Goal: Task Accomplishment & Management: Manage account settings

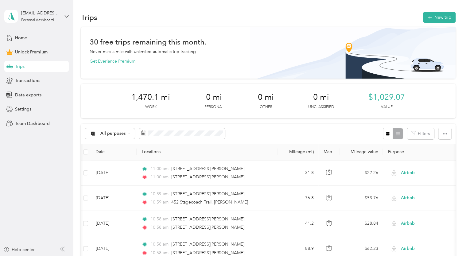
scroll to position [0, 4]
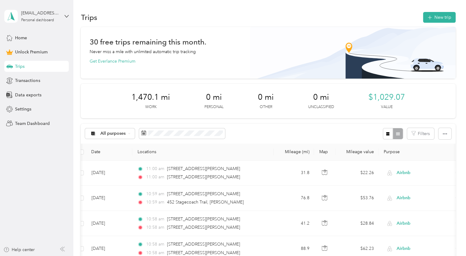
click at [437, 16] on button "New trip" at bounding box center [439, 17] width 33 height 11
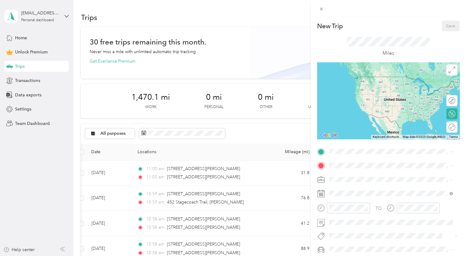
click at [348, 147] on span at bounding box center [393, 152] width 133 height 10
click at [348, 148] on span at bounding box center [393, 152] width 133 height 10
click at [358, 180] on li "1276 Lane 10 Powell, Wyoming 82435, United States" at bounding box center [391, 173] width 128 height 13
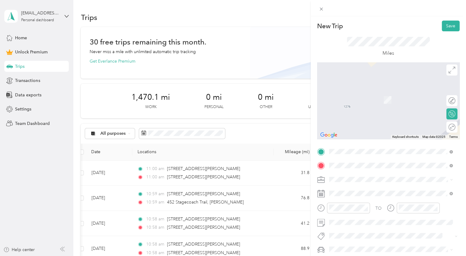
click at [389, 91] on span "12 Kinkade Trail Cody, Wyoming 82414, United States" at bounding box center [370, 91] width 61 height 6
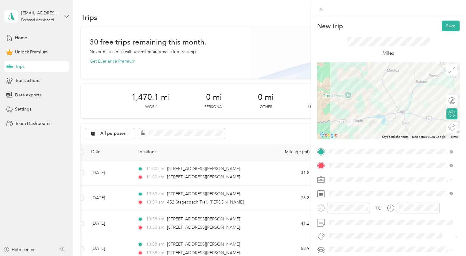
click at [338, 117] on li "Airbnb" at bounding box center [391, 115] width 128 height 11
click at [352, 50] on div "Miles" at bounding box center [388, 47] width 83 height 20
click at [449, 127] on div at bounding box center [452, 127] width 6 height 6
click at [441, 29] on button "Save" at bounding box center [450, 26] width 18 height 11
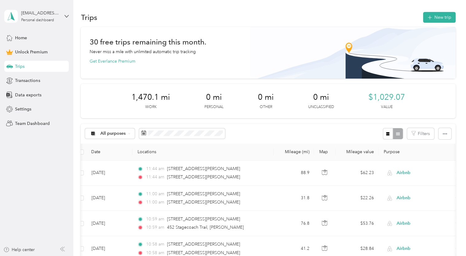
click at [438, 14] on button "New trip" at bounding box center [439, 17] width 33 height 11
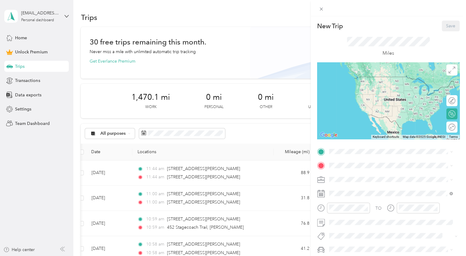
click at [270, 60] on div "New Trip Save This trip cannot be edited because it is either under review, app…" at bounding box center [233, 128] width 466 height 256
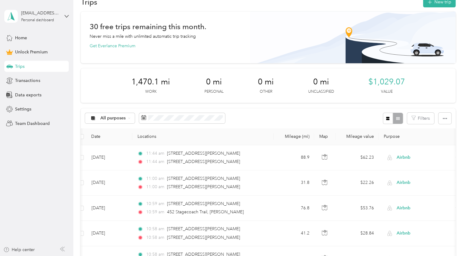
scroll to position [0, 0]
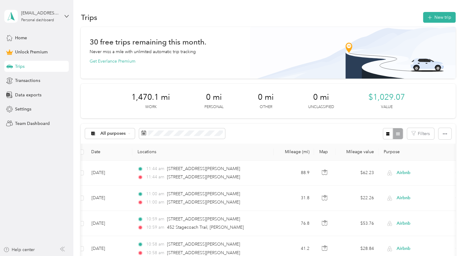
click at [426, 21] on button "New trip" at bounding box center [439, 17] width 33 height 11
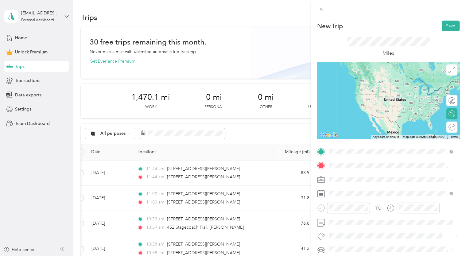
click at [347, 172] on span "1276 Lane 10 Powell, Wyoming 82435, United States" at bounding box center [387, 174] width 95 height 6
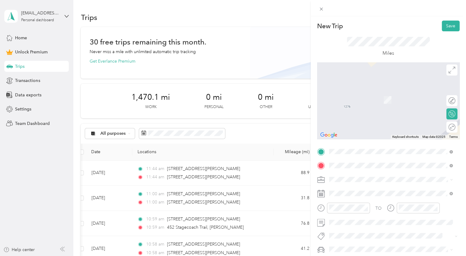
click at [364, 89] on span "33 Streamside Drive Cody, Wyoming 82414, United States" at bounding box center [370, 91] width 61 height 6
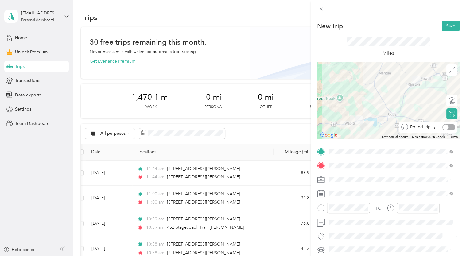
click at [444, 126] on div at bounding box center [448, 127] width 13 height 6
click at [337, 112] on div "Airbnb" at bounding box center [390, 115] width 119 height 6
click at [356, 50] on div "Miles" at bounding box center [388, 47] width 83 height 20
click at [446, 24] on button "Save" at bounding box center [450, 26] width 18 height 11
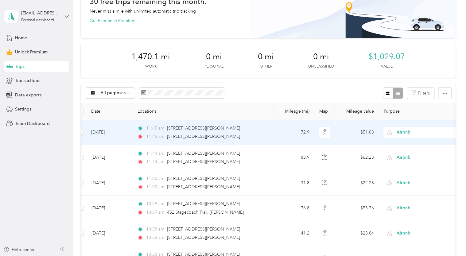
scroll to position [39, 0]
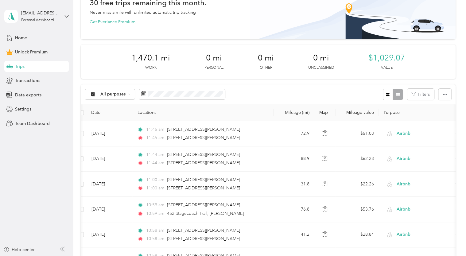
click at [385, 59] on span "$1,029.07" at bounding box center [386, 58] width 37 height 10
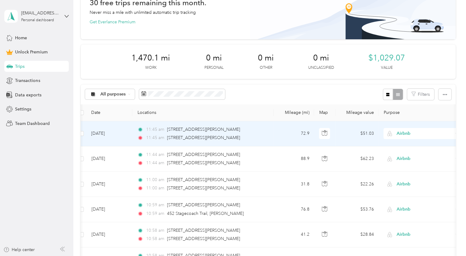
click at [400, 132] on span "Airbnb" at bounding box center [424, 133] width 56 height 7
click at [396, 145] on li "Work" at bounding box center [421, 144] width 76 height 11
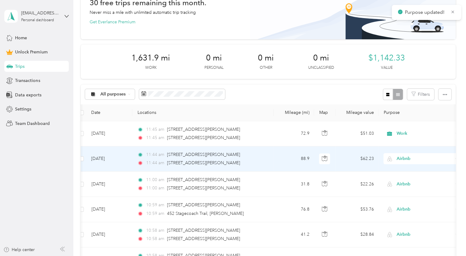
click at [395, 158] on span "Airbnb" at bounding box center [418, 158] width 67 height 7
click at [393, 168] on icon at bounding box center [391, 169] width 5 height 4
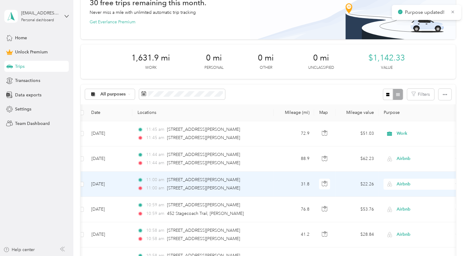
click at [397, 184] on span "Airbnb" at bounding box center [424, 184] width 56 height 7
click at [392, 97] on icon at bounding box center [391, 96] width 8 height 5
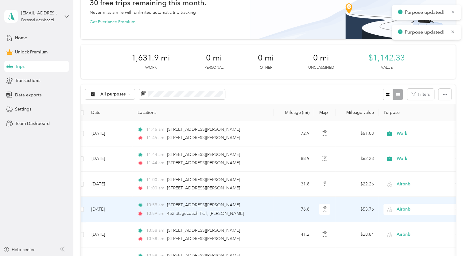
click at [393, 206] on span "Airbnb" at bounding box center [418, 209] width 67 height 7
click at [391, 123] on span "Work" at bounding box center [420, 122] width 67 height 6
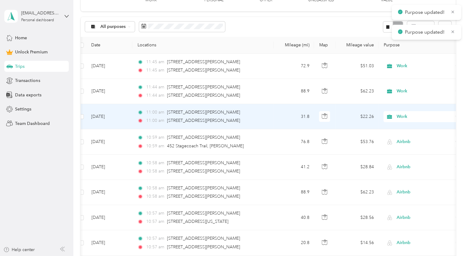
scroll to position [109, 0]
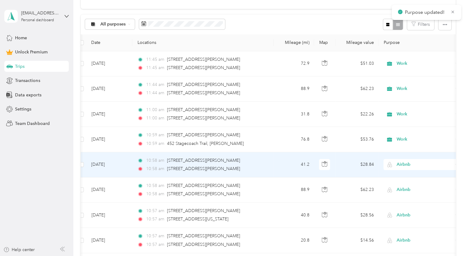
click at [395, 163] on span "Airbnb" at bounding box center [418, 164] width 67 height 7
click at [396, 176] on li "Work" at bounding box center [421, 175] width 76 height 11
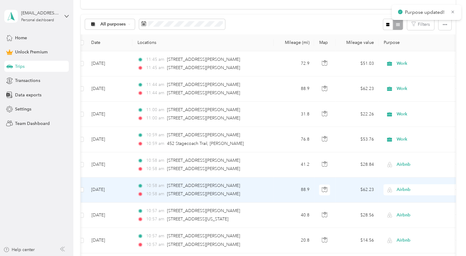
click at [394, 190] on span "Airbnb" at bounding box center [418, 189] width 67 height 7
click at [395, 97] on li "Work" at bounding box center [421, 102] width 76 height 11
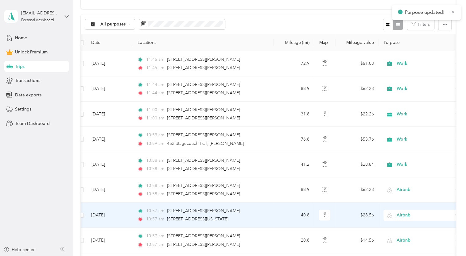
click at [394, 212] on span "Airbnb" at bounding box center [418, 215] width 67 height 7
click at [400, 126] on span "Work" at bounding box center [426, 127] width 57 height 6
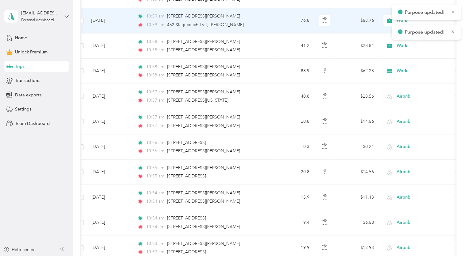
scroll to position [228, 0]
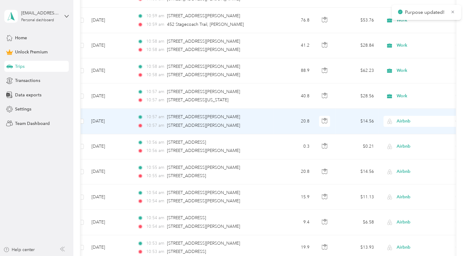
click at [397, 122] on span "Airbnb" at bounding box center [424, 121] width 56 height 7
click at [393, 127] on li "Work" at bounding box center [421, 131] width 76 height 11
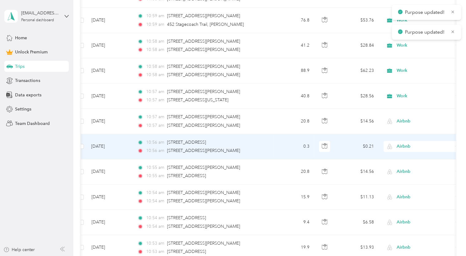
click at [393, 145] on span at bounding box center [389, 146] width 8 height 5
click at [393, 157] on icon at bounding box center [391, 157] width 5 height 4
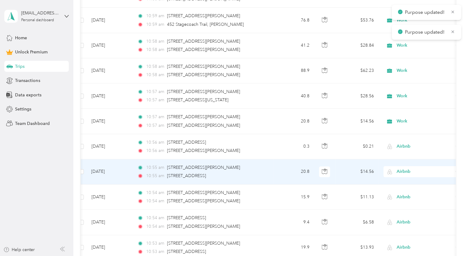
click at [393, 170] on span "Airbnb" at bounding box center [418, 171] width 67 height 7
click at [393, 85] on span "Work" at bounding box center [420, 83] width 67 height 6
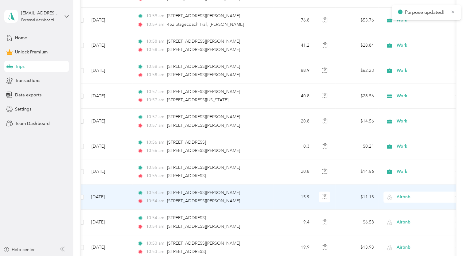
click at [398, 196] on span "Airbnb" at bounding box center [424, 197] width 56 height 7
click at [396, 112] on li "Work" at bounding box center [421, 109] width 76 height 11
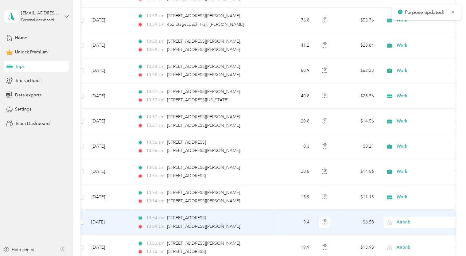
click at [401, 221] on span "Airbnb" at bounding box center [424, 222] width 56 height 7
click at [398, 132] on span "Work" at bounding box center [420, 134] width 67 height 6
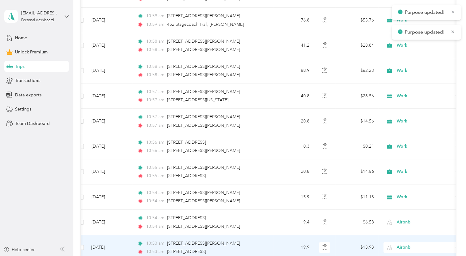
click at [391, 244] on img at bounding box center [389, 246] width 5 height 5
click at [394, 157] on icon at bounding box center [391, 159] width 8 height 5
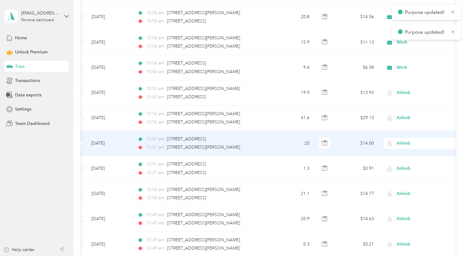
scroll to position [431, 0]
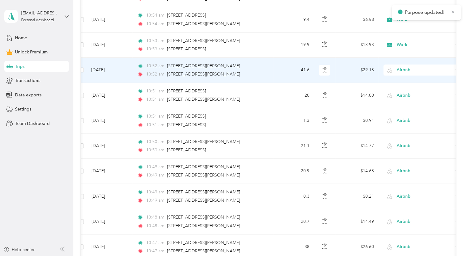
click at [395, 69] on span "Airbnb" at bounding box center [418, 70] width 67 height 7
click at [396, 82] on li "Work" at bounding box center [421, 80] width 76 height 11
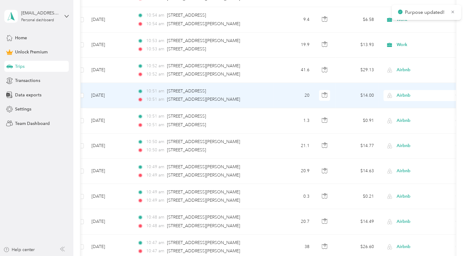
click at [396, 90] on div "Airbnb" at bounding box center [421, 95] width 76 height 11
click at [398, 108] on li "Work" at bounding box center [421, 105] width 76 height 11
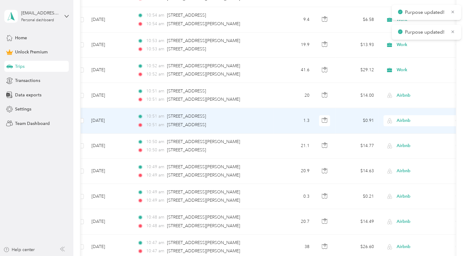
click at [398, 121] on span "Airbnb" at bounding box center [424, 120] width 56 height 7
click at [395, 129] on span "Work" at bounding box center [420, 131] width 67 height 6
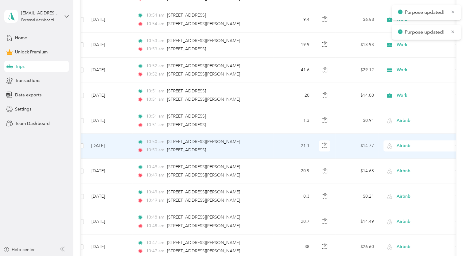
click at [395, 145] on span "Airbnb" at bounding box center [418, 145] width 67 height 7
click at [396, 156] on span "Work" at bounding box center [420, 155] width 67 height 6
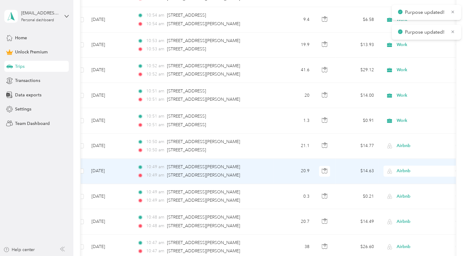
click at [398, 169] on span "Airbnb" at bounding box center [424, 170] width 56 height 7
click at [406, 84] on span "Work" at bounding box center [426, 83] width 57 height 6
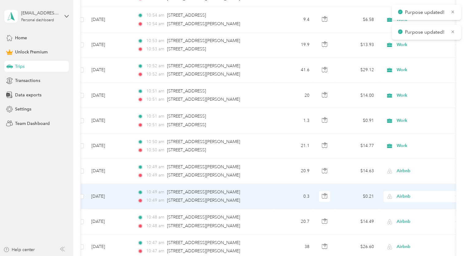
click at [398, 193] on span "Airbnb" at bounding box center [424, 196] width 56 height 7
click at [400, 106] on span "Work" at bounding box center [426, 108] width 57 height 6
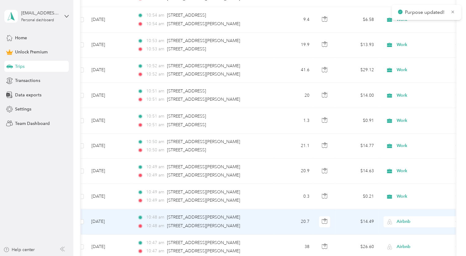
click at [400, 218] on span "Airbnb" at bounding box center [424, 221] width 56 height 7
click at [400, 132] on span "Work" at bounding box center [426, 133] width 57 height 6
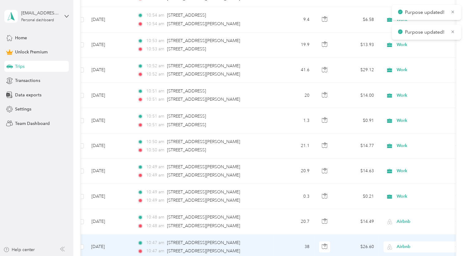
click at [400, 243] on span "Airbnb" at bounding box center [424, 246] width 56 height 7
click at [398, 161] on li "Work" at bounding box center [421, 158] width 76 height 11
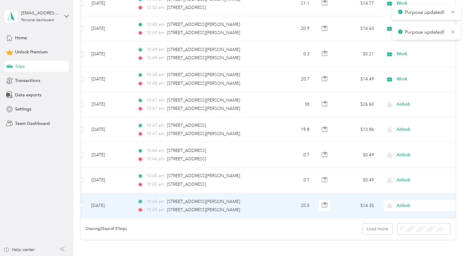
scroll to position [586, 0]
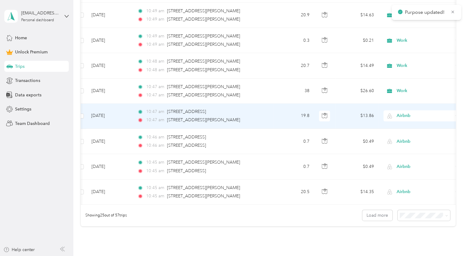
click at [399, 113] on span "Airbnb" at bounding box center [424, 116] width 56 height 7
click at [398, 127] on span "Work" at bounding box center [426, 126] width 57 height 6
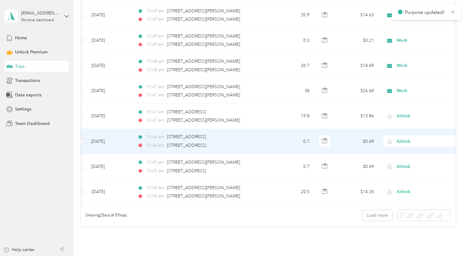
click at [395, 140] on span "Airbnb" at bounding box center [418, 141] width 67 height 7
click at [395, 153] on li "Work" at bounding box center [421, 149] width 76 height 11
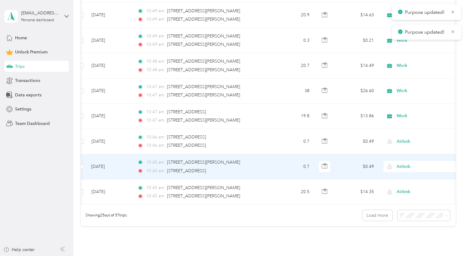
click at [395, 164] on span "Airbnb" at bounding box center [418, 166] width 67 height 7
click at [396, 81] on li "Work" at bounding box center [421, 78] width 76 height 11
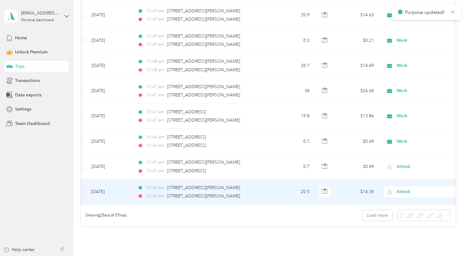
click at [397, 190] on span "Airbnb" at bounding box center [424, 191] width 56 height 7
click at [395, 102] on span "Work" at bounding box center [420, 103] width 67 height 6
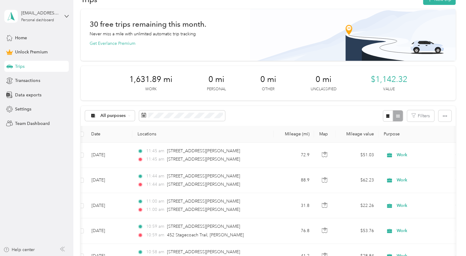
scroll to position [0, 0]
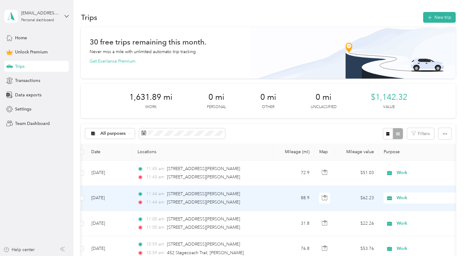
click at [137, 193] on td "11:44 am 1276 Lane 10, Powell 11:44 am 12 Kinkade Trail, Cody" at bounding box center [202, 198] width 141 height 25
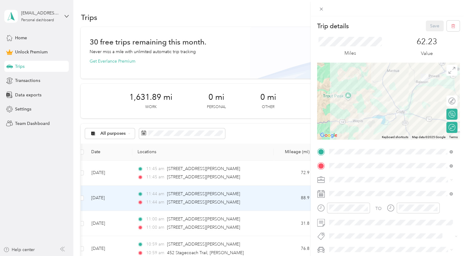
click at [337, 190] on span at bounding box center [393, 194] width 133 height 10
drag, startPoint x: 428, startPoint y: 25, endPoint x: 315, endPoint y: 55, distance: 116.9
click at [315, 55] on form "Trip details Save This trip cannot be edited because it is either under review,…" at bounding box center [387, 151] width 155 height 260
click at [427, 23] on button "Save" at bounding box center [434, 26] width 18 height 11
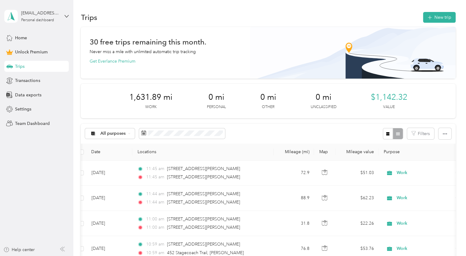
click at [431, 21] on button "New trip" at bounding box center [439, 17] width 33 height 11
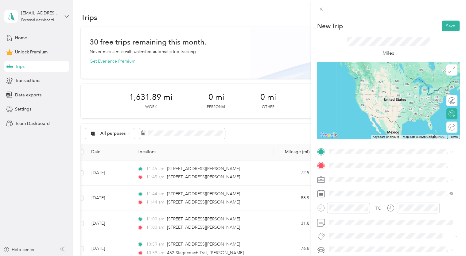
click at [342, 168] on li "1276 Lane 10 Powell, Wyoming 82435, United States" at bounding box center [391, 172] width 128 height 13
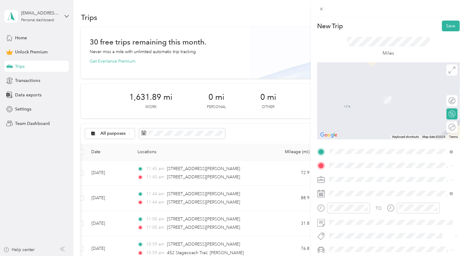
click at [379, 190] on span "1036 North Street Cody, Wyoming 82414, United States" at bounding box center [370, 187] width 61 height 6
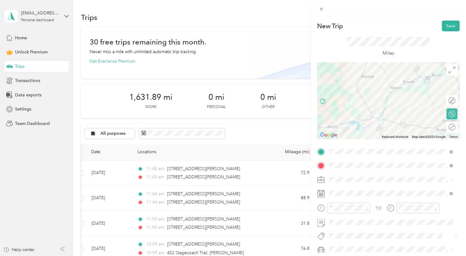
click at [455, 127] on div "Round trip" at bounding box center [455, 127] width 0 height 6
click at [445, 128] on div at bounding box center [448, 127] width 13 height 6
click at [449, 25] on button "Save" at bounding box center [450, 26] width 18 height 11
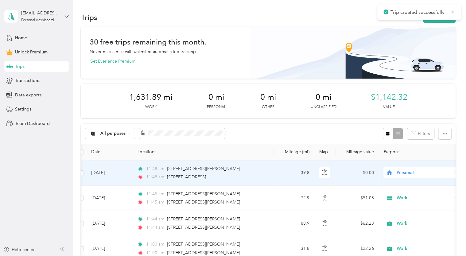
click at [393, 170] on span "Personal" at bounding box center [418, 172] width 67 height 7
click at [397, 90] on ol "Work Personal Airbnb Other Charity Medical Moving Commute" at bounding box center [421, 121] width 76 height 86
click at [404, 175] on span "Personal" at bounding box center [424, 172] width 56 height 7
click at [394, 85] on icon at bounding box center [391, 85] width 8 height 5
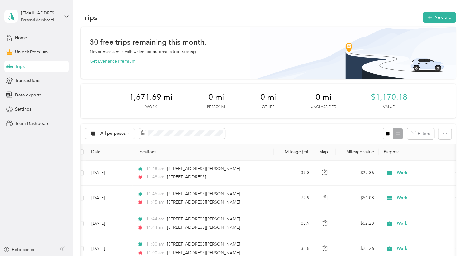
click at [429, 19] on div "Purpose updated!" at bounding box center [425, 12] width 69 height 15
click at [428, 18] on icon "button" at bounding box center [429, 18] width 4 height 4
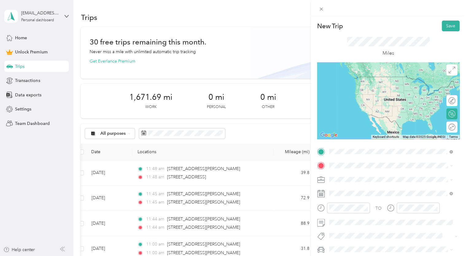
click at [360, 180] on li "1276 Lane 10 Powell, Wyoming 82435, United States" at bounding box center [391, 173] width 128 height 13
click at [359, 175] on span "1036 North Street Cody, Wyoming 82414, United States" at bounding box center [370, 174] width 61 height 6
click at [342, 172] on span "1276 Lane 10 Powell, Wyoming 82435, United States" at bounding box center [387, 173] width 95 height 6
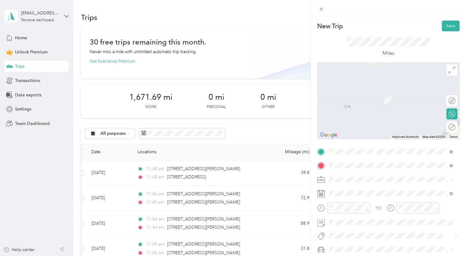
click at [354, 93] on span "1408 Alger Avenue Cody, Wyoming 82414, United States" at bounding box center [387, 91] width 95 height 6
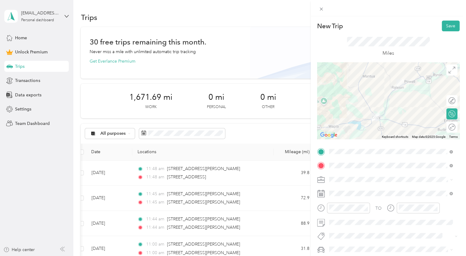
click at [352, 47] on div "Miles" at bounding box center [388, 47] width 83 height 20
click at [338, 94] on div "Work" at bounding box center [390, 93] width 119 height 6
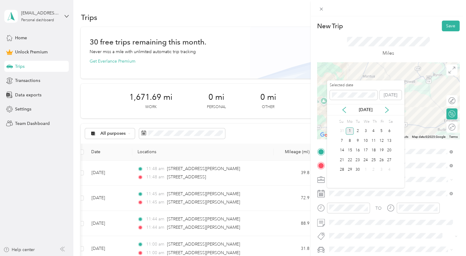
click at [331, 95] on span at bounding box center [353, 95] width 48 height 10
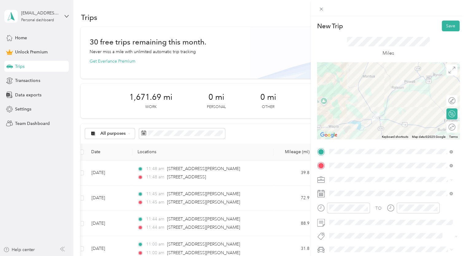
click at [447, 25] on button "Save" at bounding box center [450, 26] width 18 height 11
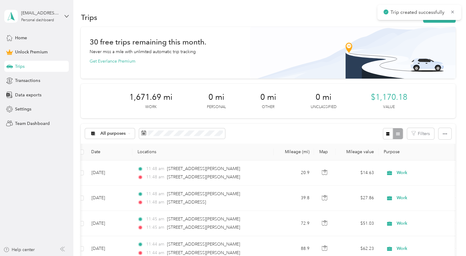
click at [431, 21] on button "New trip" at bounding box center [439, 17] width 33 height 11
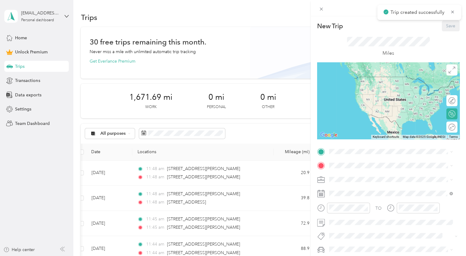
click at [348, 155] on span at bounding box center [393, 152] width 133 height 10
click at [384, 175] on span "1408 Alger Avenue Cody, Wyoming 82414, United States" at bounding box center [387, 174] width 95 height 6
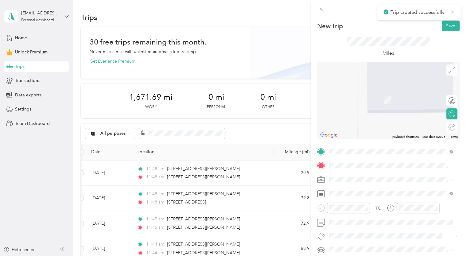
click at [386, 191] on span "Gulch Street Cody, Wyoming 82414, United States" at bounding box center [395, 189] width 110 height 11
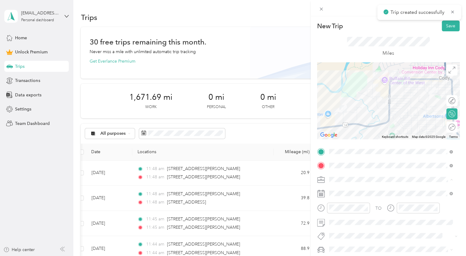
click at [336, 94] on span "Work" at bounding box center [336, 93] width 10 height 5
click at [339, 47] on div "Miles" at bounding box center [388, 46] width 142 height 31
click at [444, 27] on button "Save" at bounding box center [450, 26] width 18 height 11
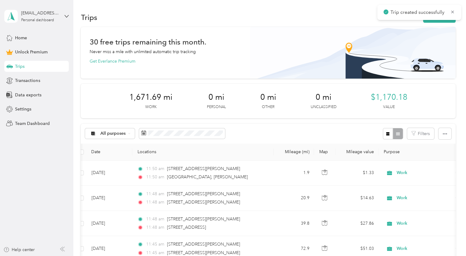
click at [438, 21] on button "New trip" at bounding box center [439, 17] width 33 height 11
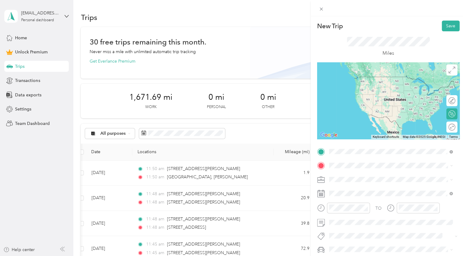
click at [374, 179] on span "Gulch Street Cody, Wyoming 82414, United States" at bounding box center [395, 176] width 110 height 11
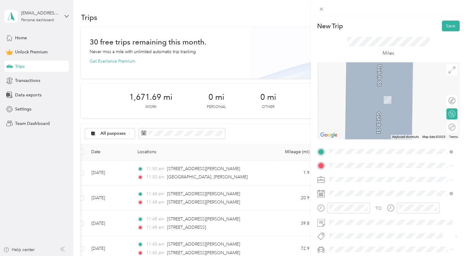
click at [353, 93] on span "1276 Lane 10 Powell, Wyoming 82435, United States" at bounding box center [387, 90] width 95 height 6
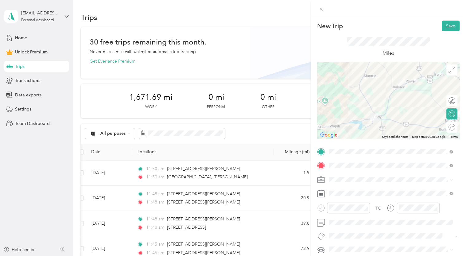
click at [335, 94] on span "Work" at bounding box center [336, 93] width 10 height 5
click at [402, 51] on div "Miles" at bounding box center [388, 47] width 83 height 20
click at [446, 22] on button "Save" at bounding box center [450, 26] width 18 height 11
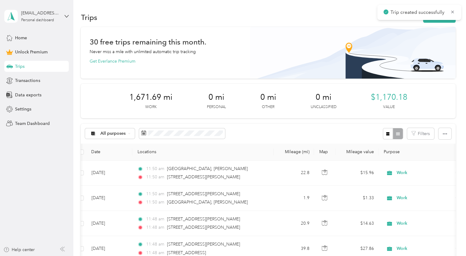
click at [435, 22] on button "New trip" at bounding box center [439, 17] width 33 height 11
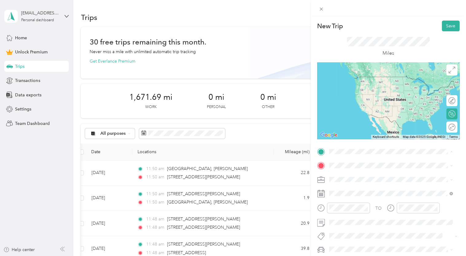
click at [342, 176] on span "1276 Lane 10 Powell, Wyoming 82435, United States" at bounding box center [387, 174] width 95 height 6
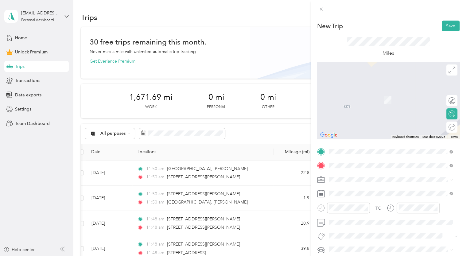
click at [368, 89] on span "5 Sleeping Indian Trl Cody, Wyoming 82414, United States" at bounding box center [395, 96] width 110 height 16
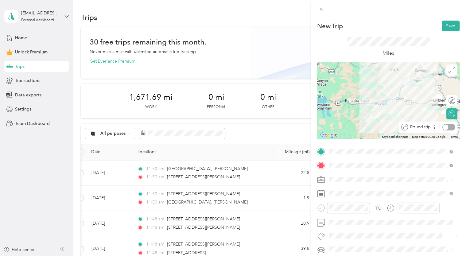
click at [447, 127] on div at bounding box center [448, 127] width 13 height 6
click at [346, 96] on li "Work" at bounding box center [391, 93] width 128 height 11
click at [448, 28] on button "Save" at bounding box center [450, 26] width 18 height 11
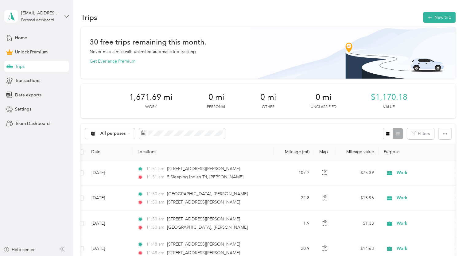
click at [434, 18] on button "New trip" at bounding box center [439, 17] width 33 height 11
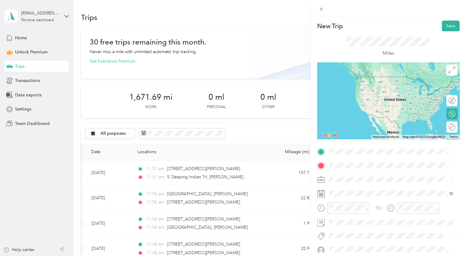
drag, startPoint x: 347, startPoint y: 148, endPoint x: 347, endPoint y: 182, distance: 33.7
click at [341, 176] on span "1276 Lane 10 Powell, Wyoming 82435, United States" at bounding box center [387, 174] width 95 height 6
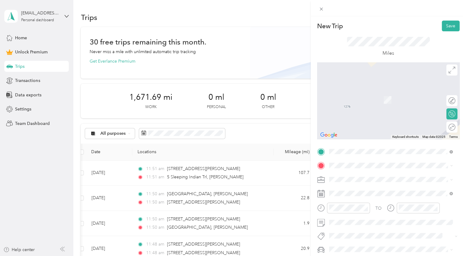
click at [357, 187] on span "1326 11th Street Cody, Wyoming 82414, United States" at bounding box center [370, 187] width 61 height 6
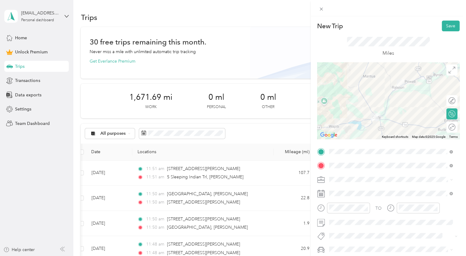
click at [338, 95] on li "Work" at bounding box center [391, 91] width 128 height 11
click at [336, 92] on span "Work" at bounding box center [336, 93] width 10 height 5
click at [335, 190] on span at bounding box center [393, 193] width 133 height 10
click at [340, 196] on span at bounding box center [393, 193] width 133 height 10
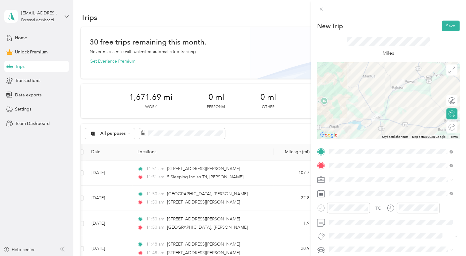
click at [442, 26] on button "Save" at bounding box center [450, 26] width 18 height 11
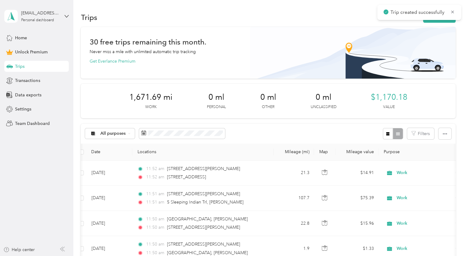
click at [313, 13] on div "Trips New trip" at bounding box center [268, 17] width 374 height 13
click at [445, 137] on button "button" at bounding box center [444, 133] width 13 height 11
click at [392, 132] on div at bounding box center [392, 133] width 20 height 11
click at [386, 132] on icon "button" at bounding box center [387, 134] width 4 height 4
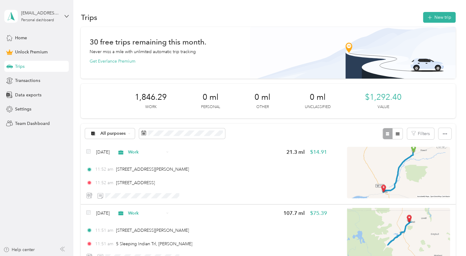
click at [393, 136] on button "button" at bounding box center [397, 133] width 10 height 11
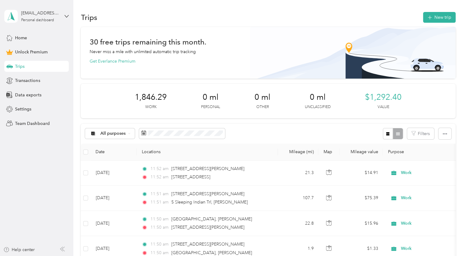
click at [436, 19] on font "New trip" at bounding box center [442, 17] width 17 height 5
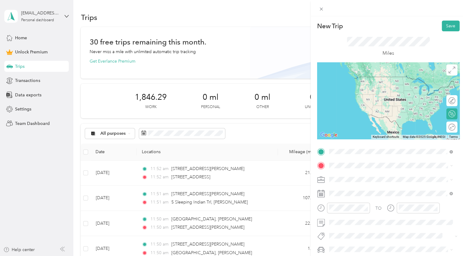
click at [373, 172] on span "1326 11th Street Cody, Wyoming 82414, United States" at bounding box center [370, 174] width 61 height 6
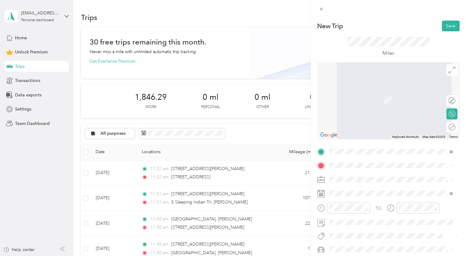
click at [358, 169] on span at bounding box center [393, 165] width 133 height 10
click at [359, 89] on span "1120 Alger Avenue Cody, Wyoming 82414, United States" at bounding box center [387, 90] width 95 height 6
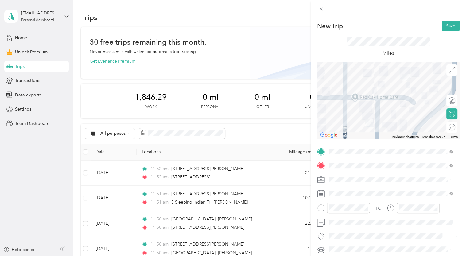
click at [407, 47] on div "Miles" at bounding box center [388, 47] width 83 height 20
click at [322, 8] on icon at bounding box center [320, 8] width 5 height 5
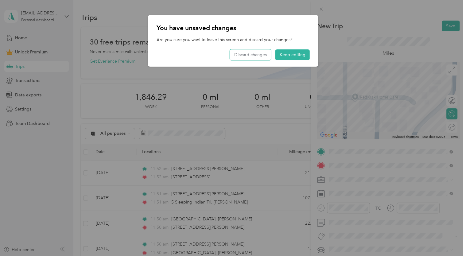
click at [264, 55] on button "Discard changes" at bounding box center [250, 54] width 41 height 11
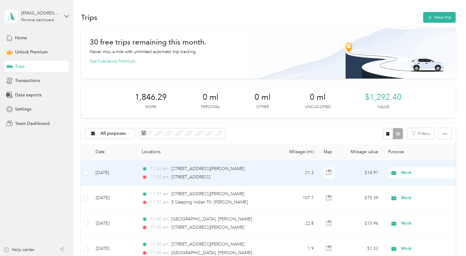
click at [212, 167] on div "11:52 am 1276 Lane 10, Powell" at bounding box center [205, 168] width 129 height 7
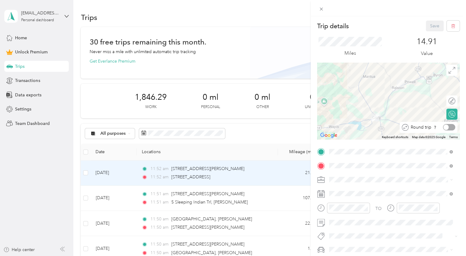
click at [445, 132] on div "Round trip" at bounding box center [428, 127] width 58 height 11
click at [446, 127] on div at bounding box center [448, 127] width 13 height 6
click at [429, 26] on button "Save" at bounding box center [434, 26] width 18 height 11
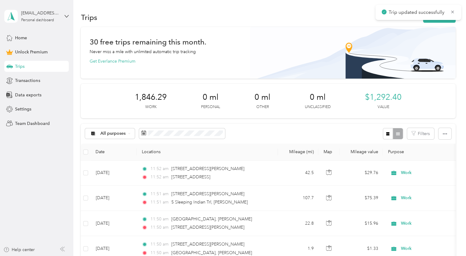
click at [429, 22] on button "New trip" at bounding box center [439, 17] width 33 height 11
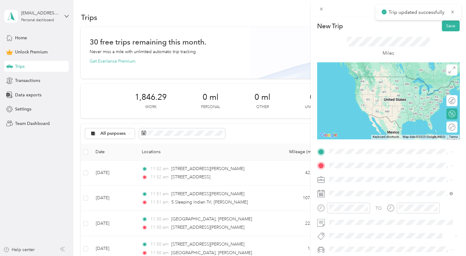
drag, startPoint x: 350, startPoint y: 171, endPoint x: 338, endPoint y: 145, distance: 28.1
click at [338, 145] on div "New Trip Save This trip cannot be edited because it is either under review, app…" at bounding box center [388, 151] width 142 height 260
click at [341, 172] on span "1276 Lane 10 Powell, Wyoming 82435, United States" at bounding box center [387, 174] width 95 height 6
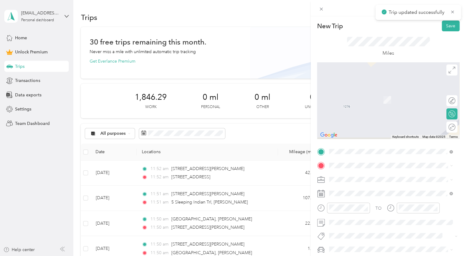
click at [335, 162] on span at bounding box center [393, 165] width 133 height 10
click at [355, 193] on li "910 Southfork Road Cody, Wyoming 82414, United States" at bounding box center [391, 187] width 128 height 13
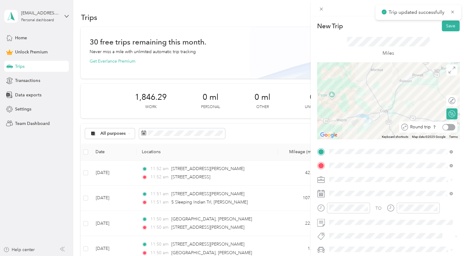
click at [445, 127] on div at bounding box center [448, 127] width 13 height 6
click at [378, 57] on div "Miles" at bounding box center [388, 46] width 142 height 31
click at [336, 91] on span "Work" at bounding box center [336, 90] width 10 height 5
click at [444, 25] on button "Save" at bounding box center [450, 26] width 18 height 11
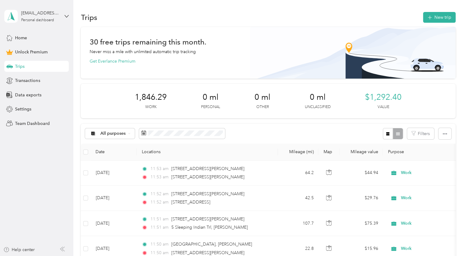
click at [431, 21] on button "New trip" at bounding box center [439, 17] width 33 height 11
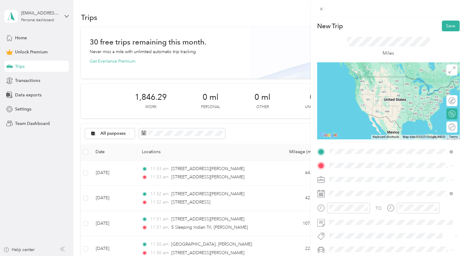
click at [344, 171] on span "1276 Lane 10 Powell, Wyoming 82435, United States" at bounding box center [387, 174] width 95 height 6
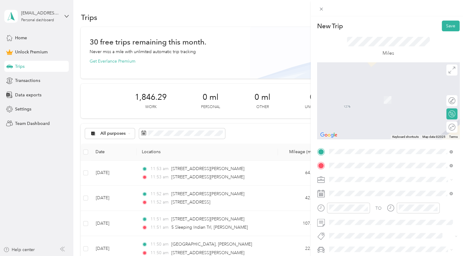
click at [364, 89] on span "1408 Alger Avenue Cody, Wyoming 82414, United States" at bounding box center [387, 91] width 95 height 6
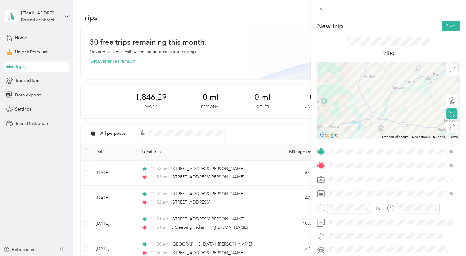
click at [339, 92] on span "Work" at bounding box center [336, 93] width 10 height 5
click at [334, 190] on span at bounding box center [393, 193] width 133 height 10
click at [331, 51] on div "Miles" at bounding box center [388, 46] width 142 height 31
click at [446, 26] on button "Save" at bounding box center [450, 26] width 18 height 11
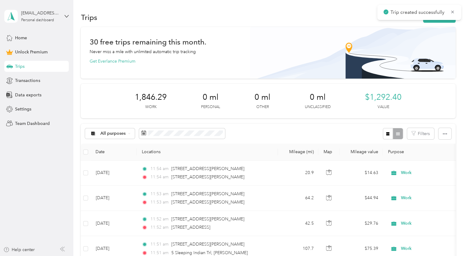
click at [427, 22] on button "New trip" at bounding box center [439, 17] width 33 height 11
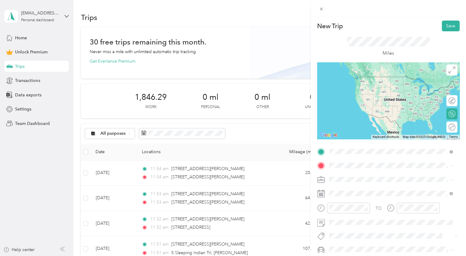
click at [345, 171] on span "1408 Alger Avenue Cody, Wyoming 82414, United States" at bounding box center [387, 174] width 95 height 6
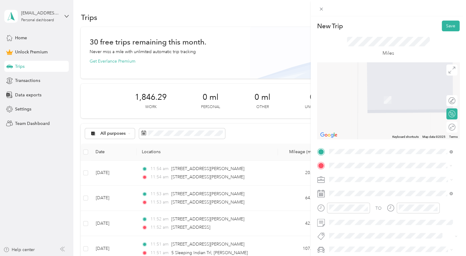
click at [364, 187] on span "1013 Cody Avenue Cody, Wyoming 82414, United States" at bounding box center [370, 188] width 61 height 6
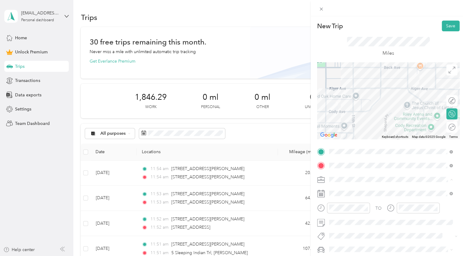
click at [340, 95] on div "Work" at bounding box center [390, 93] width 119 height 6
click at [338, 40] on div "Miles" at bounding box center [388, 46] width 142 height 31
click at [363, 169] on span at bounding box center [393, 165] width 133 height 10
click at [356, 256] on div "New Trip Save This trip cannot be edited because it is either under review, app…" at bounding box center [231, 256] width 463 height 0
click at [444, 27] on button "Save" at bounding box center [450, 26] width 18 height 11
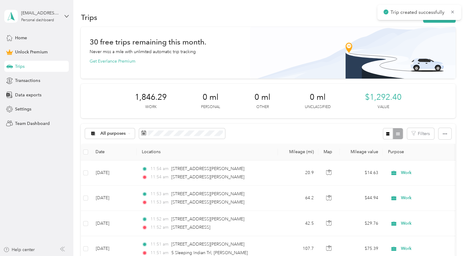
click at [427, 20] on icon "button" at bounding box center [429, 17] width 7 height 7
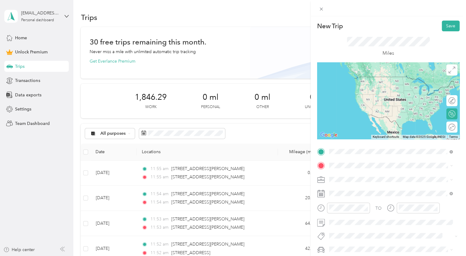
click at [352, 173] on span "1013 Cody Avenue Cody, Wyoming 82414, United States" at bounding box center [370, 174] width 61 height 6
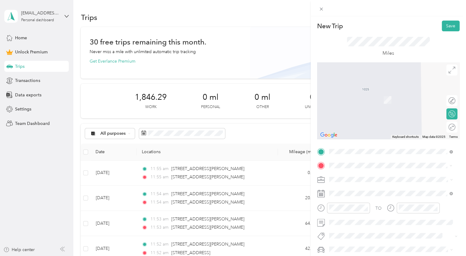
click at [382, 94] on span "1276 Lane 10 Powell, Wyoming 82435, United States" at bounding box center [387, 91] width 95 height 6
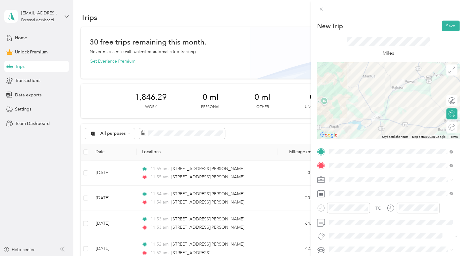
click at [334, 183] on span at bounding box center [393, 180] width 133 height 10
click at [342, 94] on div "Work" at bounding box center [390, 93] width 119 height 6
click at [444, 25] on button "Save" at bounding box center [450, 26] width 18 height 11
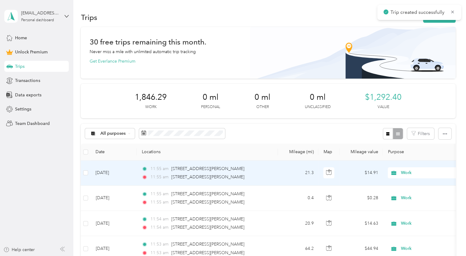
click at [244, 171] on div "11:55 am 1013 Cody Avenue, Cody" at bounding box center [205, 168] width 129 height 7
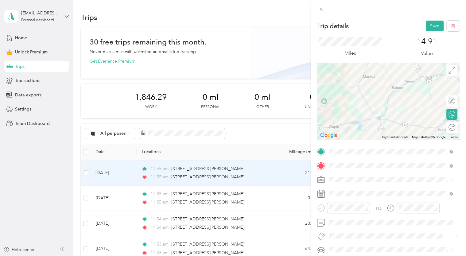
click at [430, 25] on button "Save" at bounding box center [434, 26] width 18 height 11
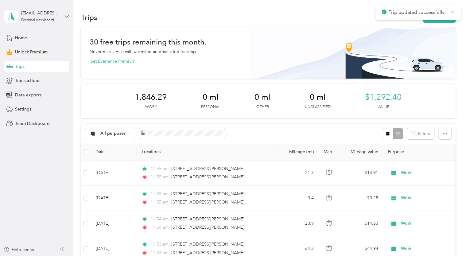
click at [429, 22] on button "New trip" at bounding box center [439, 17] width 33 height 11
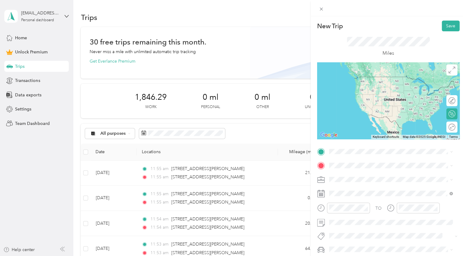
click at [352, 175] on span "1276 Lane 10 Powell, Wyoming 82435, United States" at bounding box center [387, 173] width 95 height 6
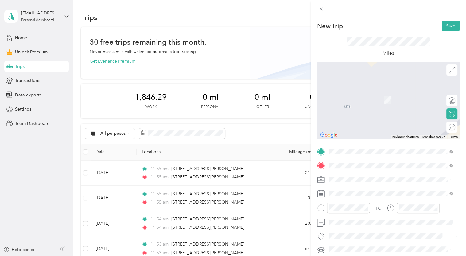
click at [351, 97] on li "12 Kinkade Trail Cody, Wyoming 82414, United States" at bounding box center [391, 91] width 128 height 13
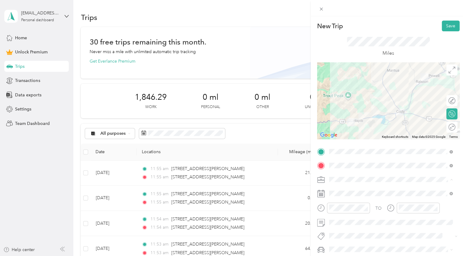
click at [340, 93] on span "Work" at bounding box center [336, 93] width 10 height 5
click at [347, 53] on div "Miles" at bounding box center [388, 47] width 83 height 20
click at [378, 168] on span at bounding box center [393, 165] width 133 height 10
click at [445, 28] on button "Save" at bounding box center [450, 26] width 18 height 11
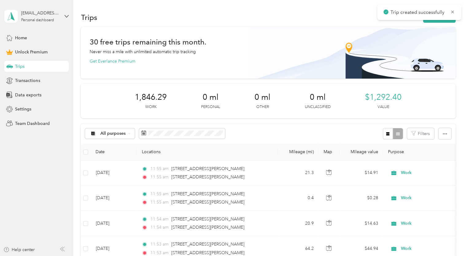
click at [436, 22] on button "New trip" at bounding box center [439, 17] width 33 height 11
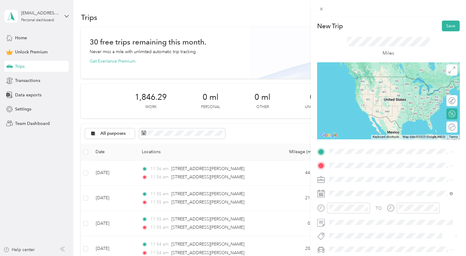
click at [367, 169] on li "12 Kinkade Trail Cody, Wyoming 82414, United States" at bounding box center [391, 173] width 128 height 13
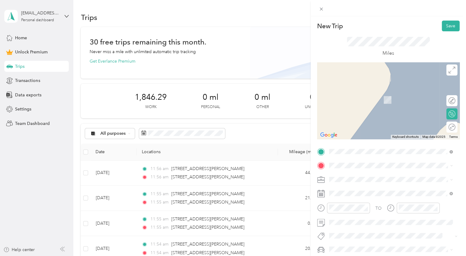
click at [362, 95] on li "45 Green Creek Road Cody, Wyoming 82414, United States" at bounding box center [391, 89] width 128 height 13
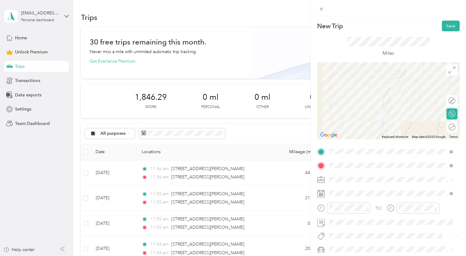
click at [341, 97] on ol "Work Personal Airbnb Other Charity Medical Moving Commute" at bounding box center [391, 131] width 128 height 86
drag, startPoint x: 417, startPoint y: 51, endPoint x: 445, endPoint y: 29, distance: 35.0
click at [445, 29] on div "New Trip Save This trip cannot be edited because it is either under review, app…" at bounding box center [388, 151] width 142 height 260
click at [445, 29] on button "Save" at bounding box center [450, 26] width 18 height 11
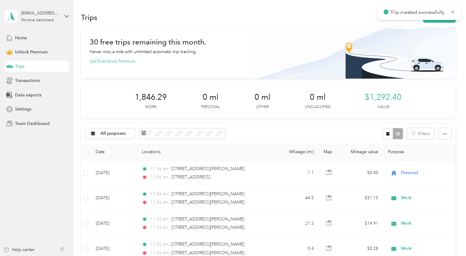
click at [436, 21] on button "New trip" at bounding box center [439, 17] width 33 height 11
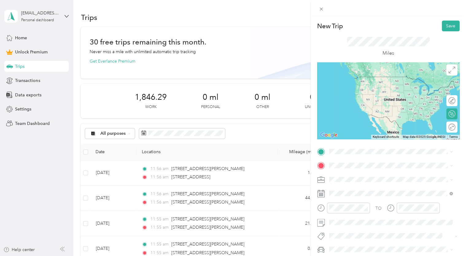
click at [379, 179] on li "45 Green Creek Road Cody, Wyoming 82414, United States" at bounding box center [391, 172] width 128 height 13
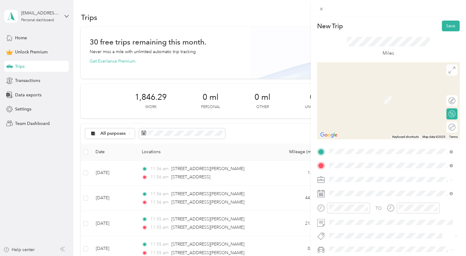
click at [355, 94] on span "1276 Lane 10 Powell, Wyoming 82435, United States" at bounding box center [387, 91] width 95 height 6
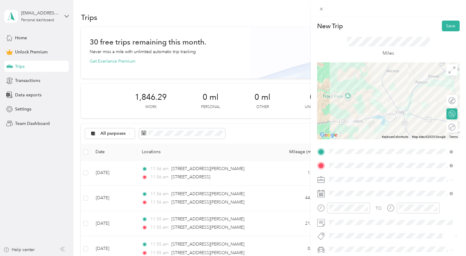
click at [338, 182] on span at bounding box center [393, 180] width 133 height 10
click at [336, 95] on ol "Work Personal Airbnb Other Charity Medical Moving Commute" at bounding box center [391, 131] width 128 height 86
click at [347, 50] on div "Miles" at bounding box center [388, 47] width 83 height 20
click at [334, 175] on span at bounding box center [393, 180] width 133 height 10
click at [339, 97] on ol "Work Personal Airbnb Other Charity Medical Moving Commute" at bounding box center [391, 131] width 128 height 86
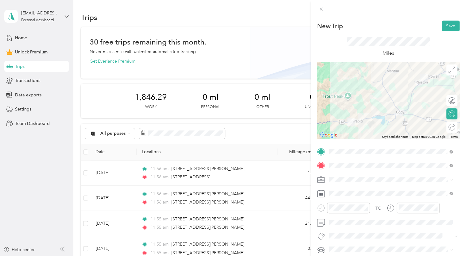
click at [445, 25] on button "Save" at bounding box center [450, 26] width 18 height 11
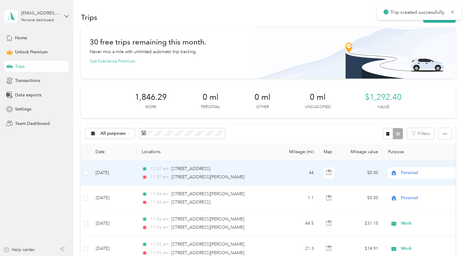
click at [399, 170] on span "Personal" at bounding box center [423, 172] width 67 height 7
click at [409, 86] on span "Work" at bounding box center [431, 84] width 57 height 6
click at [431, 19] on div "Purpose updated!" at bounding box center [425, 12] width 69 height 15
click at [430, 17] on icon "button" at bounding box center [429, 17] width 7 height 7
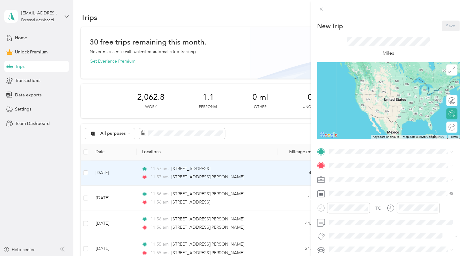
click at [338, 148] on span at bounding box center [393, 152] width 133 height 10
click at [390, 173] on span "1276 Lane 10 Powell, Wyoming 82435, United States" at bounding box center [387, 174] width 95 height 6
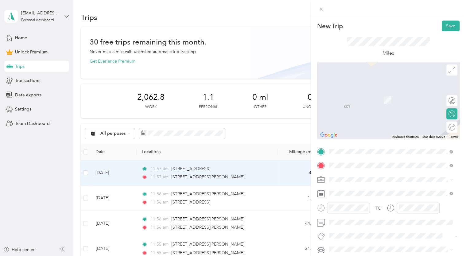
click at [364, 86] on li "1524 Bleistein Avenue Cody, Wyoming 82414, United States" at bounding box center [391, 91] width 128 height 13
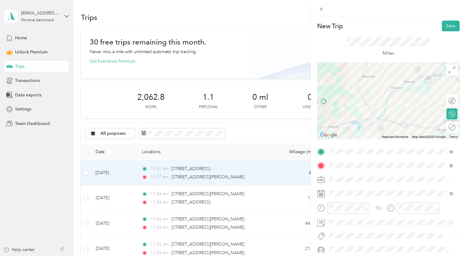
click at [330, 183] on span at bounding box center [393, 180] width 133 height 10
click at [340, 94] on li "Work" at bounding box center [391, 93] width 128 height 11
click at [382, 54] on p "Miles" at bounding box center [388, 53] width 12 height 8
click at [443, 29] on button "Save" at bounding box center [450, 26] width 18 height 11
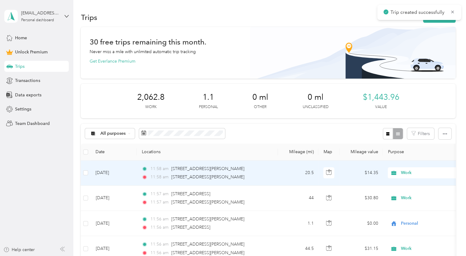
click at [436, 22] on button "New trip" at bounding box center [439, 17] width 33 height 11
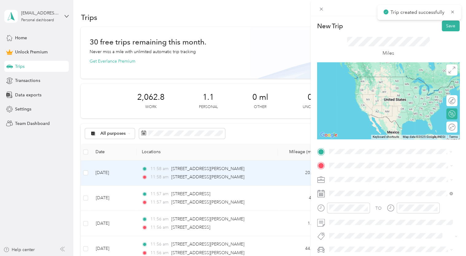
click at [355, 176] on span "1524 Bleistein Avenue Cody, Wyoming 82414, United States" at bounding box center [387, 174] width 95 height 6
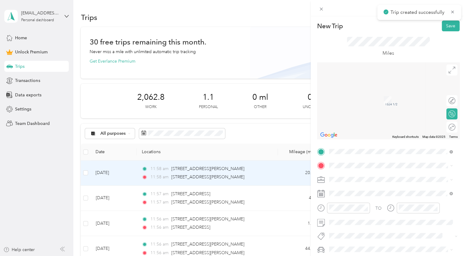
click at [374, 90] on span "1201 Bleistein Avenue Cody, Wyoming 82414, United States" at bounding box center [387, 88] width 95 height 6
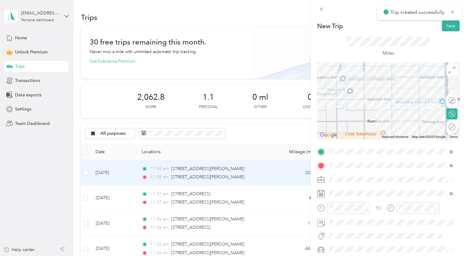
click at [343, 96] on ol "Work Personal Airbnb Other Charity Medical Moving Commute" at bounding box center [391, 129] width 128 height 86
click at [353, 49] on div "Miles" at bounding box center [388, 47] width 83 height 20
click at [348, 47] on div "Miles" at bounding box center [388, 47] width 83 height 20
click at [332, 94] on div "Work" at bounding box center [390, 93] width 119 height 6
click at [442, 26] on button "Save" at bounding box center [450, 26] width 18 height 11
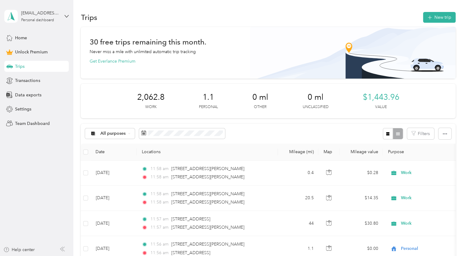
click at [437, 16] on font "New trip" at bounding box center [442, 17] width 17 height 5
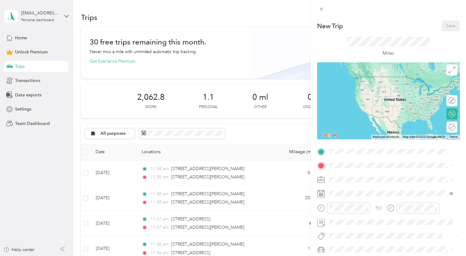
click at [334, 148] on span at bounding box center [393, 152] width 133 height 10
click at [364, 169] on li "1201 Bleistein Avenue Cody, Wyoming 82414, United States" at bounding box center [391, 173] width 128 height 13
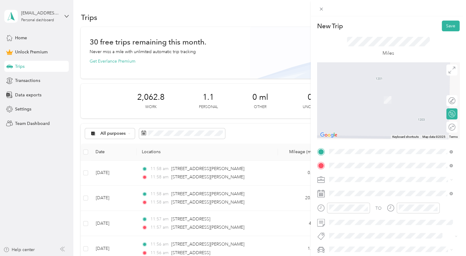
click at [366, 89] on span "1276 Lane 10 Powell, Wyoming 82435, United States" at bounding box center [387, 91] width 95 height 6
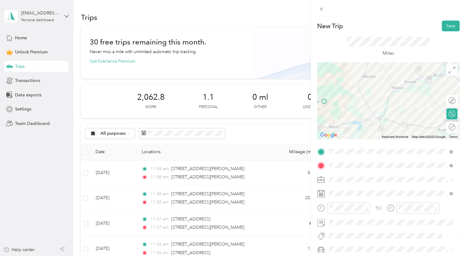
click at [340, 96] on li "Work" at bounding box center [391, 93] width 128 height 11
click at [445, 27] on button "Save" at bounding box center [450, 26] width 18 height 11
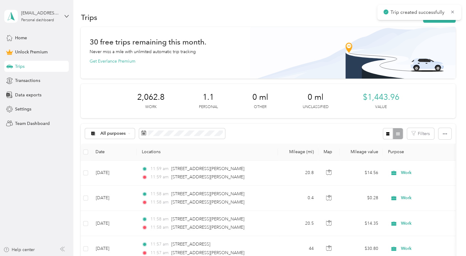
click at [438, 22] on button "New trip" at bounding box center [439, 17] width 33 height 11
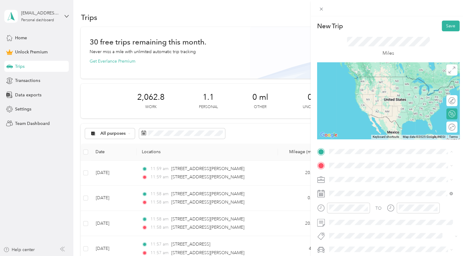
click at [338, 172] on div "1276 Lane 10 Powell, Wyoming 82435, United States" at bounding box center [390, 174] width 119 height 8
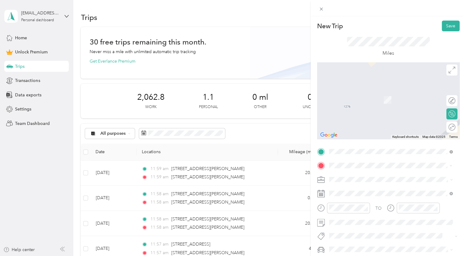
click at [360, 186] on span "1343 Wyoming Avenue Cody, Wyoming 82414, United States" at bounding box center [382, 188] width 84 height 6
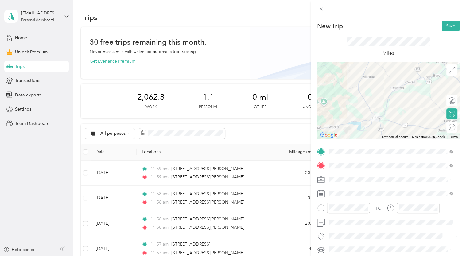
click at [455, 127] on div "Round trip" at bounding box center [455, 127] width 0 height 6
click at [446, 127] on div at bounding box center [448, 127] width 13 height 6
click at [335, 99] on li "Personal" at bounding box center [391, 104] width 128 height 11
click at [339, 93] on span "Work" at bounding box center [336, 93] width 10 height 5
click at [447, 26] on button "Save" at bounding box center [450, 26] width 18 height 11
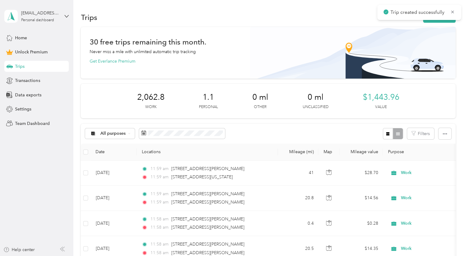
click at [432, 21] on button "New trip" at bounding box center [439, 17] width 33 height 11
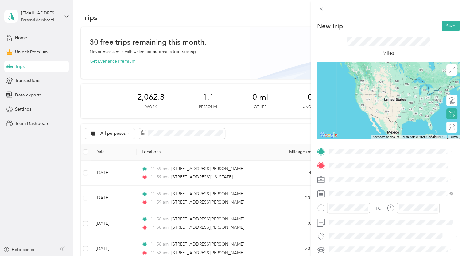
click at [348, 176] on span "1276 Lane 10 Powell, Wyoming 82435, United States" at bounding box center [387, 174] width 95 height 6
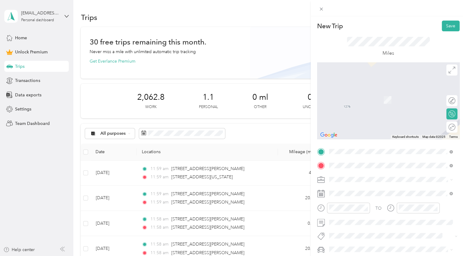
click at [390, 119] on span "1343 Sheridan Avenue Cody, Wyoming 82414, United States" at bounding box center [370, 116] width 61 height 6
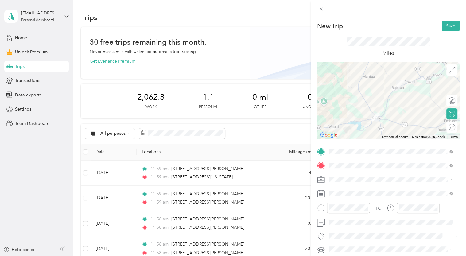
click at [347, 92] on div "Work" at bounding box center [390, 93] width 119 height 6
click at [416, 48] on div "Miles" at bounding box center [388, 47] width 83 height 20
click at [443, 26] on button "Save" at bounding box center [450, 26] width 18 height 11
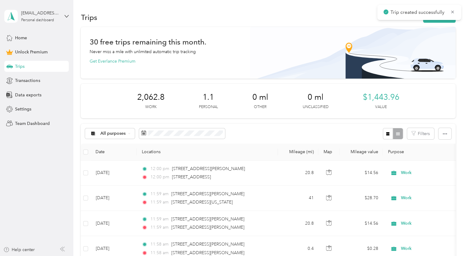
click at [430, 21] on button "New trip" at bounding box center [439, 17] width 33 height 11
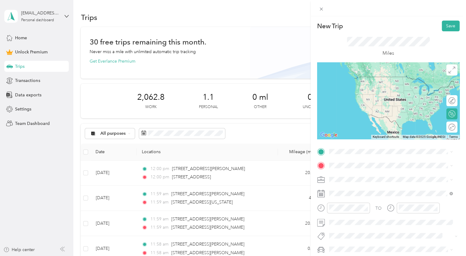
click at [346, 176] on span "1343 Sheridan Avenue Cody, Wyoming 82414, United States" at bounding box center [370, 173] width 61 height 6
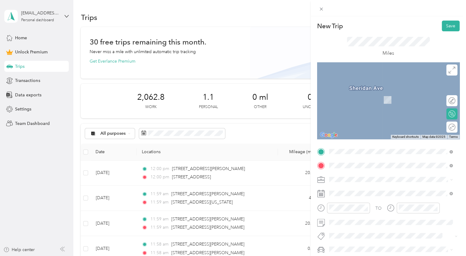
click at [380, 186] on span "1007 River View Drive Cody, Wyoming 82414, United States" at bounding box center [370, 188] width 61 height 6
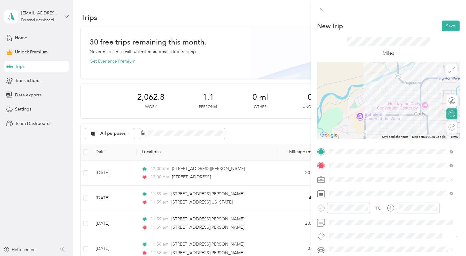
click at [342, 93] on div "Work" at bounding box center [390, 93] width 119 height 6
click at [413, 26] on div "New Trip Save" at bounding box center [388, 26] width 142 height 11
click at [448, 25] on button "Save" at bounding box center [450, 26] width 18 height 11
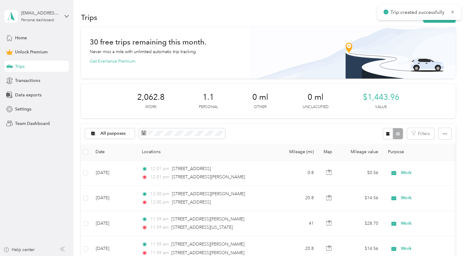
click at [440, 22] on button "New trip" at bounding box center [439, 17] width 33 height 11
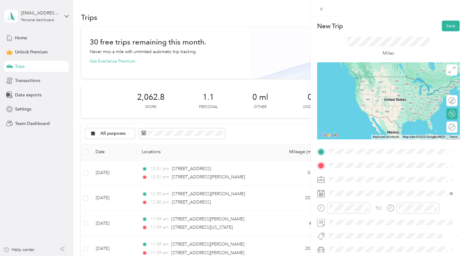
click at [346, 174] on span "1007 River View Drive Cody, Wyoming 82414, United States" at bounding box center [370, 174] width 61 height 6
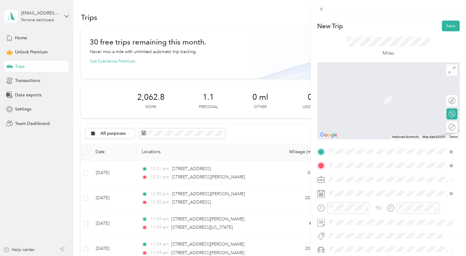
click at [355, 94] on span "1276 Lane 10 Powell, Wyoming 82435, United States" at bounding box center [387, 91] width 95 height 6
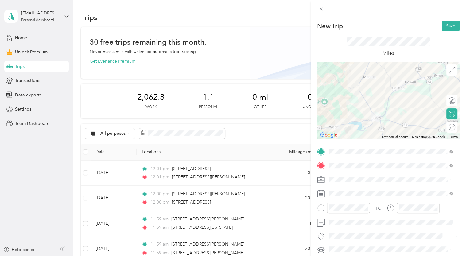
click at [342, 90] on div "Work" at bounding box center [390, 92] width 119 height 6
click at [356, 51] on div "Miles" at bounding box center [388, 47] width 83 height 20
click at [441, 29] on button "Save" at bounding box center [450, 26] width 18 height 11
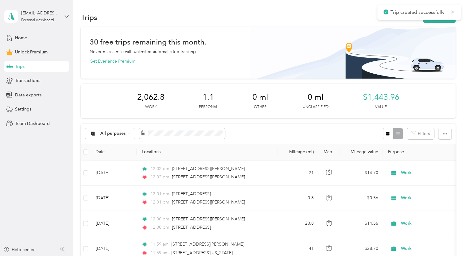
click at [431, 23] on div "Trips New trip" at bounding box center [268, 17] width 374 height 13
click at [430, 21] on button "New trip" at bounding box center [439, 17] width 33 height 11
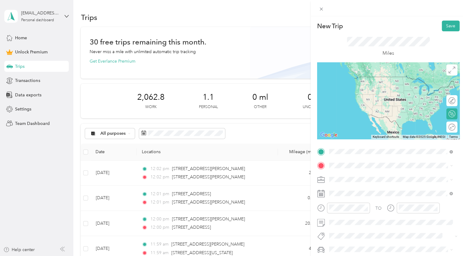
click at [344, 180] on li "1276 Lane 10 Powell, Wyoming 82435, United States" at bounding box center [391, 173] width 128 height 13
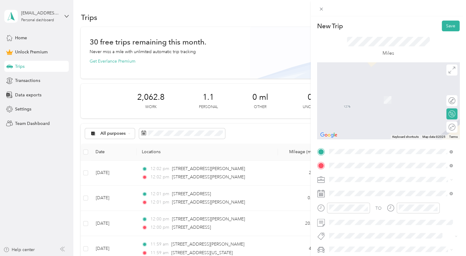
click at [398, 94] on span "39 Wapiti Heights Drive Cody, Wyoming 82414, United States" at bounding box center [370, 91] width 61 height 6
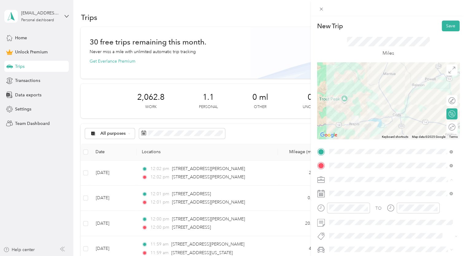
click at [338, 95] on li "Work" at bounding box center [391, 93] width 128 height 11
click at [348, 196] on span at bounding box center [393, 193] width 133 height 10
click at [341, 196] on span at bounding box center [393, 193] width 133 height 10
click at [442, 29] on button "Save" at bounding box center [450, 26] width 18 height 11
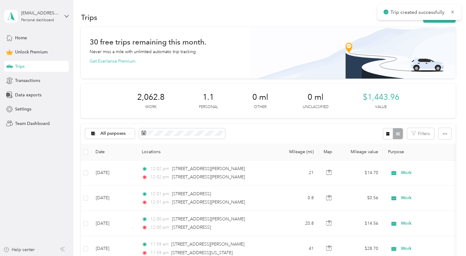
click at [437, 20] on button "New trip" at bounding box center [439, 17] width 33 height 11
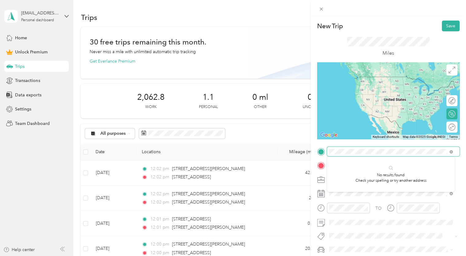
scroll to position [0, 1]
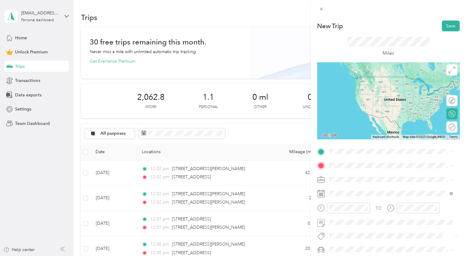
click at [358, 174] on span "39 Wapiti Heights Drive Cody, Wyoming 82414, United States" at bounding box center [370, 174] width 61 height 6
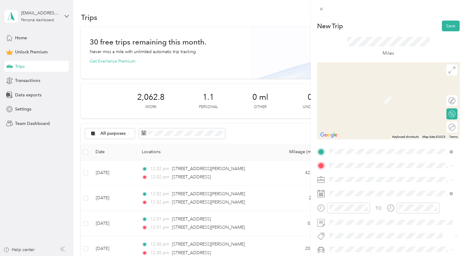
click at [371, 91] on span "45 Green Creek Road Cody, Wyoming 82414, United States" at bounding box center [370, 90] width 61 height 6
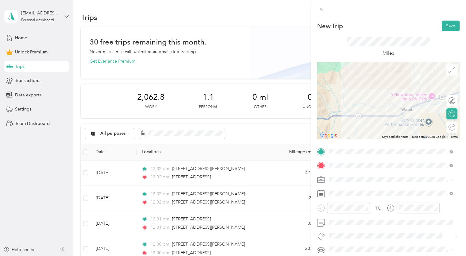
click at [347, 48] on div "Miles" at bounding box center [388, 47] width 83 height 20
click at [351, 94] on div "Work" at bounding box center [390, 93] width 119 height 6
click at [448, 24] on button "Save" at bounding box center [450, 26] width 18 height 11
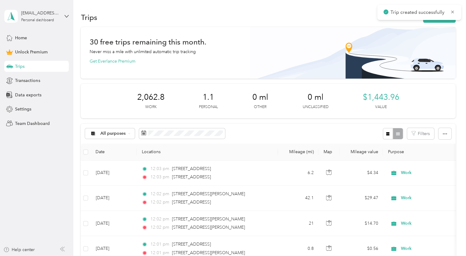
click at [434, 22] on button "New trip" at bounding box center [439, 17] width 33 height 11
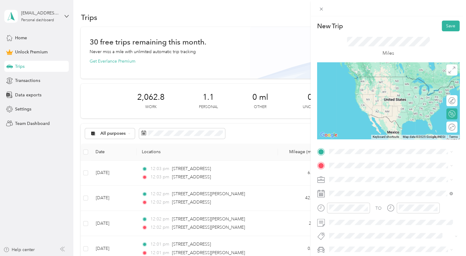
click at [352, 173] on span "45 Green Creek Road Cody, Wyoming 82414, United States" at bounding box center [370, 172] width 61 height 6
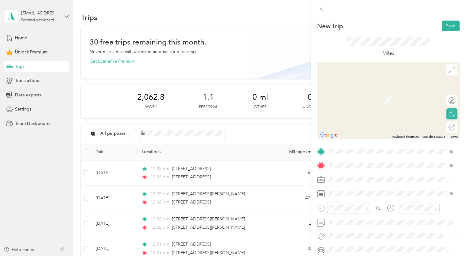
click at [359, 94] on span "1276 Lane 10 Powell, Wyoming 82435, United States" at bounding box center [387, 91] width 95 height 6
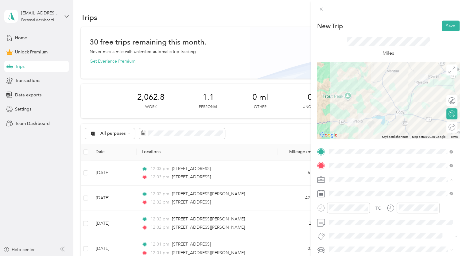
click at [340, 92] on span "Work" at bounding box center [336, 93] width 10 height 5
click at [448, 27] on button "Save" at bounding box center [450, 26] width 18 height 11
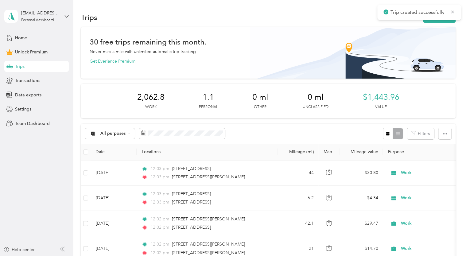
click at [437, 22] on button "New trip" at bounding box center [439, 17] width 33 height 11
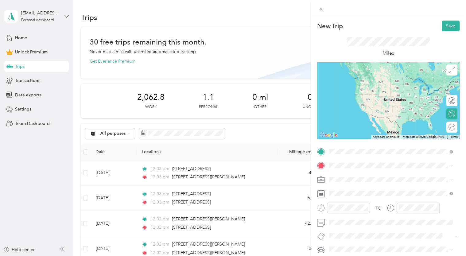
click at [375, 173] on span "1276 Lane 10 Powell, Wyoming 82435, United States" at bounding box center [387, 174] width 95 height 6
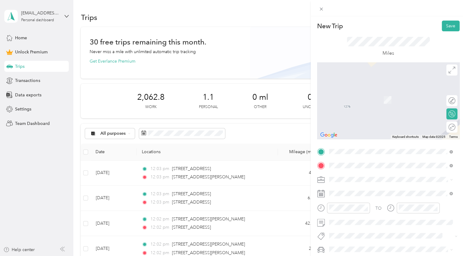
click at [361, 189] on span "501 River View Drive Cody, Wyoming 82414, United States" at bounding box center [370, 188] width 61 height 6
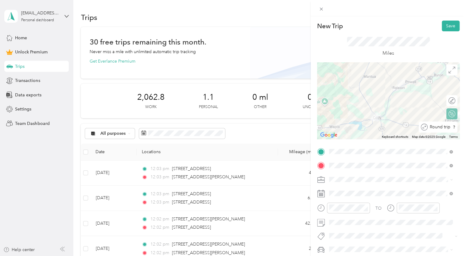
click at [446, 125] on div "Round trip" at bounding box center [441, 127] width 28 height 6
click at [446, 128] on div at bounding box center [448, 127] width 13 height 6
click at [340, 95] on li "Work" at bounding box center [391, 90] width 128 height 11
click at [448, 25] on button "Save" at bounding box center [450, 26] width 18 height 11
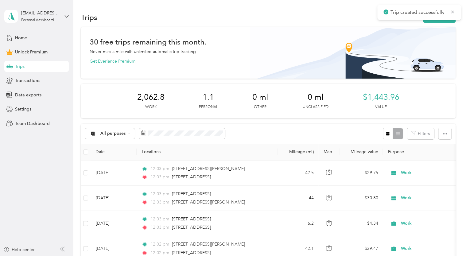
click at [438, 22] on button "New trip" at bounding box center [439, 17] width 33 height 11
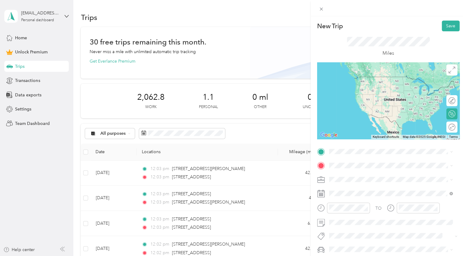
click at [341, 171] on span "1276 Lane 10 Powell, Wyoming 82435, United States" at bounding box center [387, 173] width 95 height 6
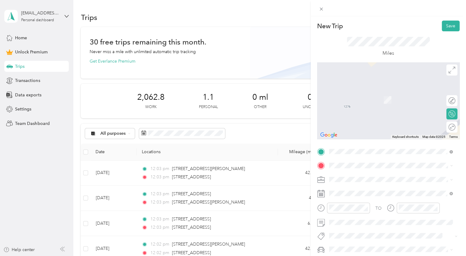
drag, startPoint x: 363, startPoint y: 96, endPoint x: 339, endPoint y: 162, distance: 69.9
click at [339, 162] on span at bounding box center [393, 165] width 133 height 10
click at [358, 90] on span "5 Sleeping Indian Trl Cody, Wyoming 82414, United States" at bounding box center [395, 94] width 110 height 16
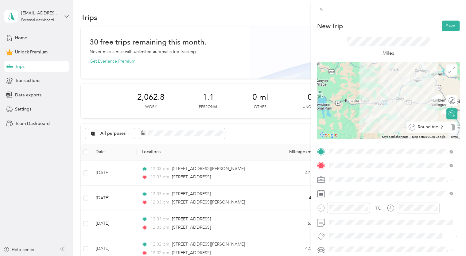
click at [447, 125] on div "Round trip" at bounding box center [435, 127] width 40 height 6
click at [447, 125] on div at bounding box center [448, 127] width 13 height 6
click at [336, 93] on div "Work" at bounding box center [390, 91] width 119 height 6
click at [444, 27] on button "Save" at bounding box center [450, 26] width 18 height 11
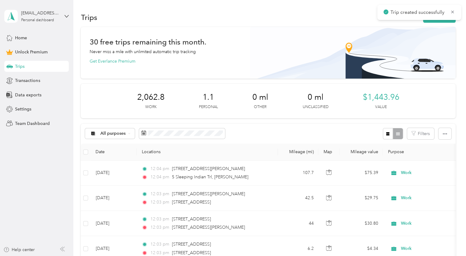
click at [428, 21] on button "New trip" at bounding box center [439, 17] width 33 height 11
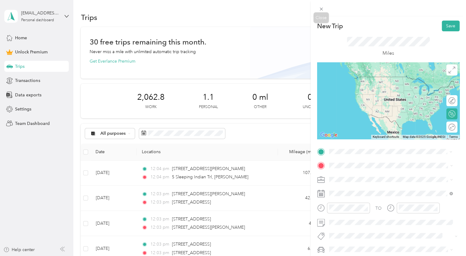
click at [319, 6] on span at bounding box center [321, 9] width 9 height 9
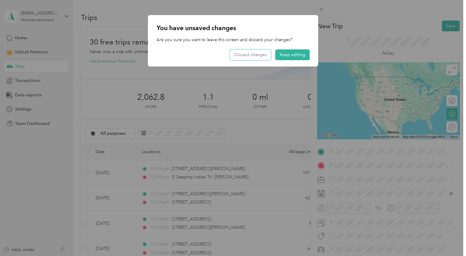
click at [258, 51] on button "Discard changes" at bounding box center [250, 54] width 41 height 11
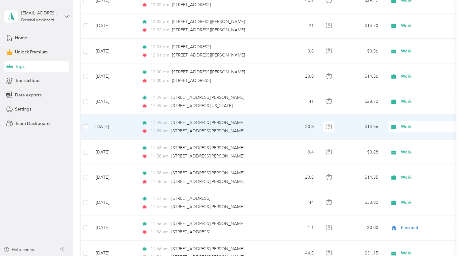
scroll to position [284, 0]
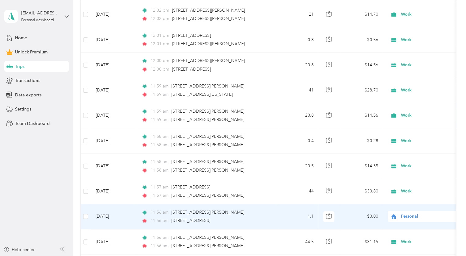
click at [402, 214] on span "Personal" at bounding box center [429, 216] width 56 height 7
click at [409, 129] on li "Work" at bounding box center [426, 125] width 76 height 11
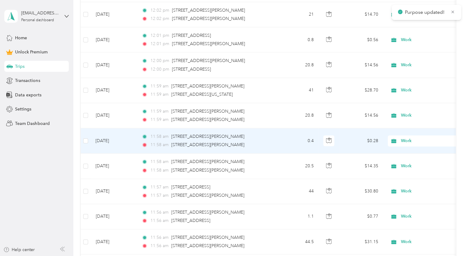
scroll to position [0, 0]
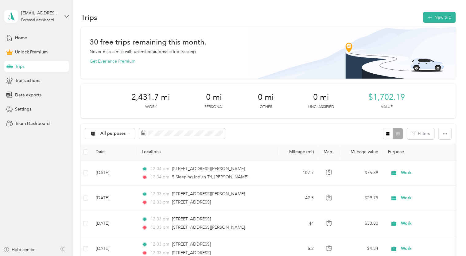
click at [20, 37] on span "Home" at bounding box center [21, 38] width 12 height 6
